Goal: Information Seeking & Learning: Learn about a topic

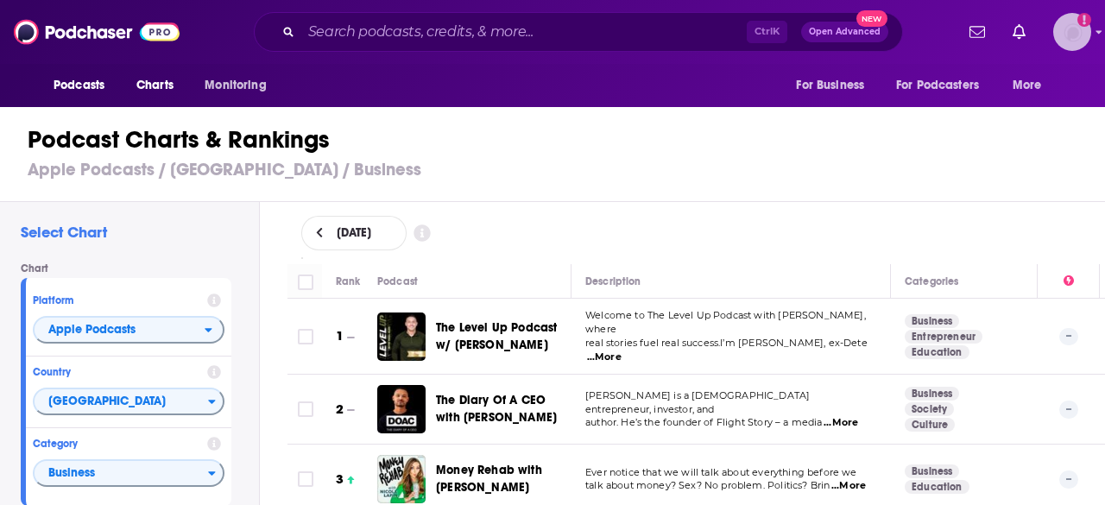
click at [1077, 37] on img "Logged in as mcastricone" at bounding box center [1072, 32] width 38 height 38
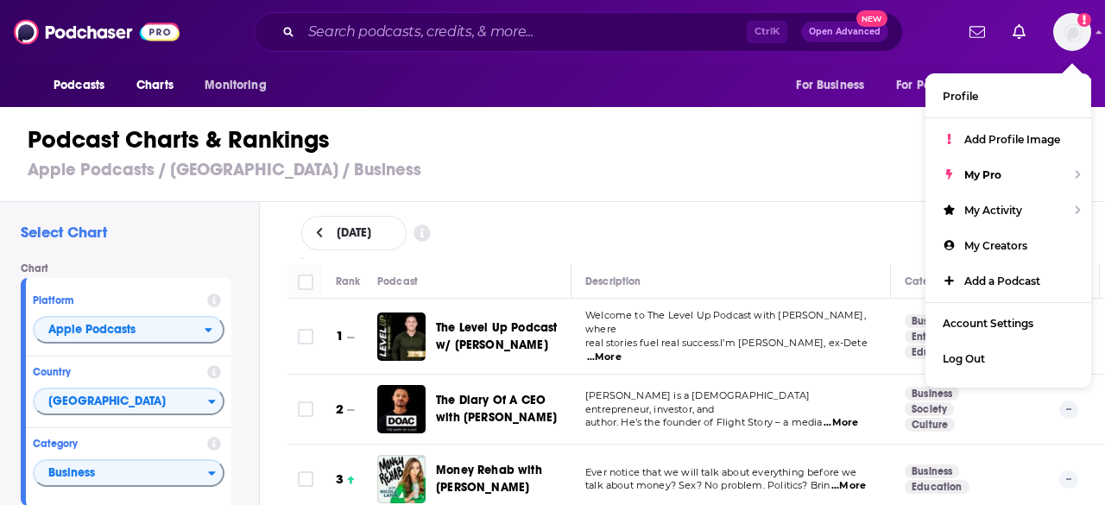
click at [773, 127] on h1 "Podcast Charts & Rankings" at bounding box center [560, 139] width 1064 height 31
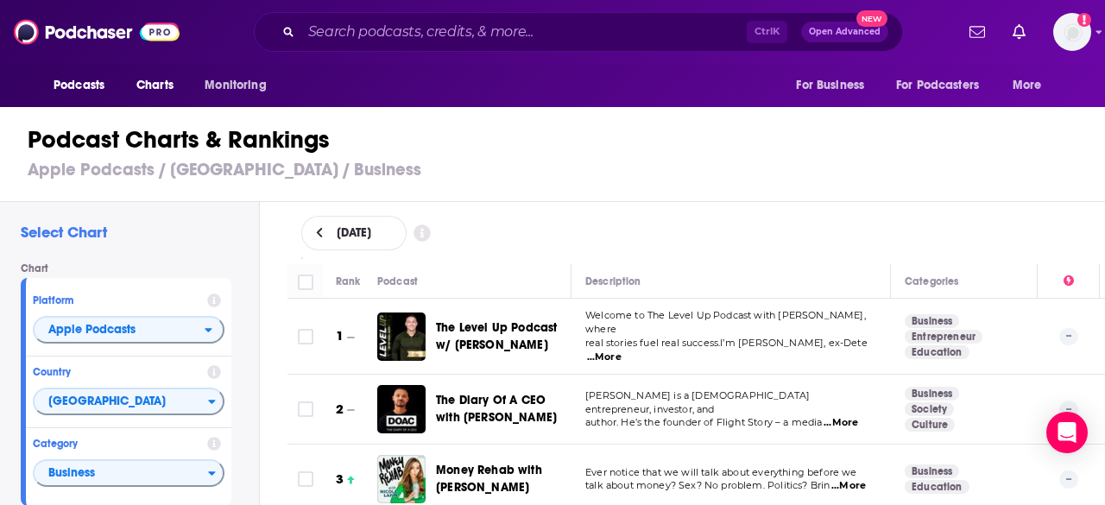
click at [401, 16] on div "Ctrl K Open Advanced New" at bounding box center [578, 32] width 649 height 40
click at [404, 36] on input "Search podcasts, credits, & more..." at bounding box center [523, 32] width 445 height 28
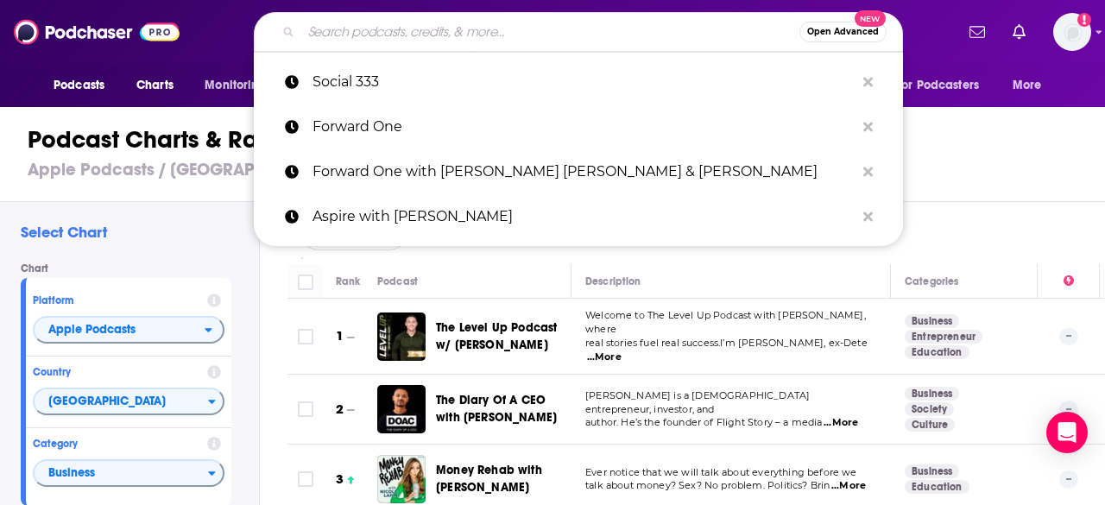
paste input "FOUNDR PODCAST"
type input "FOUNDR PODCAST"
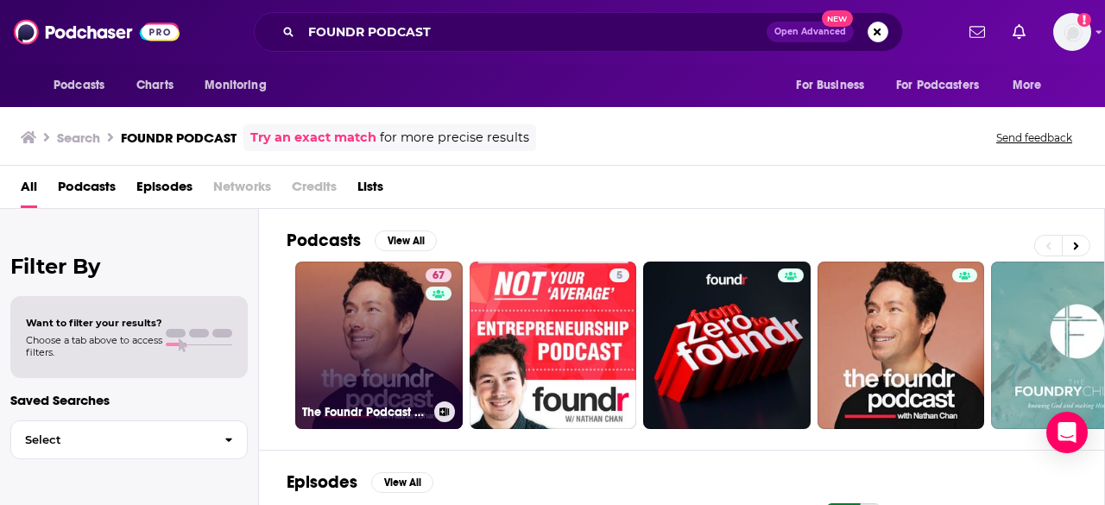
click at [391, 341] on link "67 The Foundr Podcast with [PERSON_NAME]" at bounding box center [378, 344] width 167 height 167
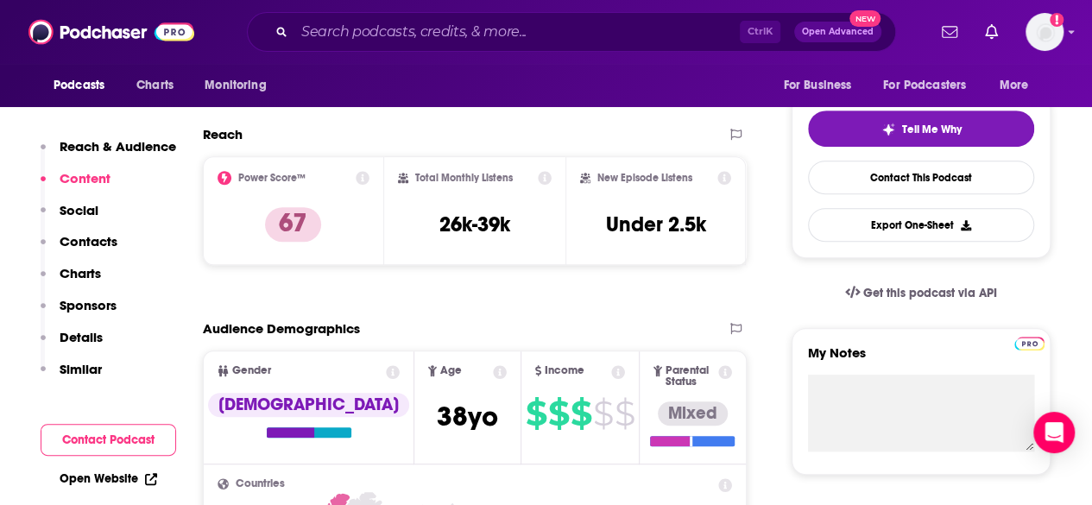
scroll to position [345, 0]
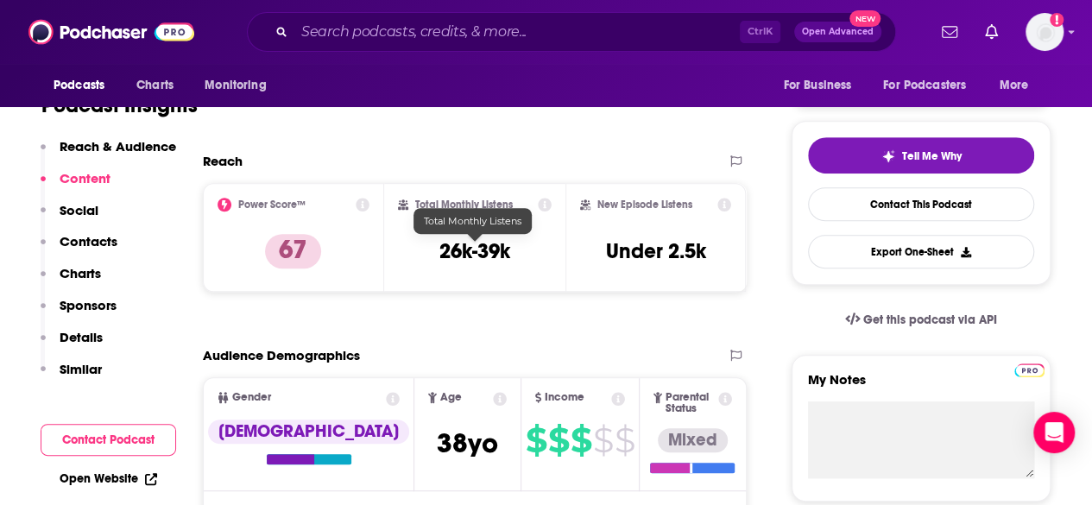
click at [494, 254] on h3 "26k-39k" at bounding box center [474, 251] width 71 height 26
copy div "26k-39k"
